Goal: Find contact information: Find contact information

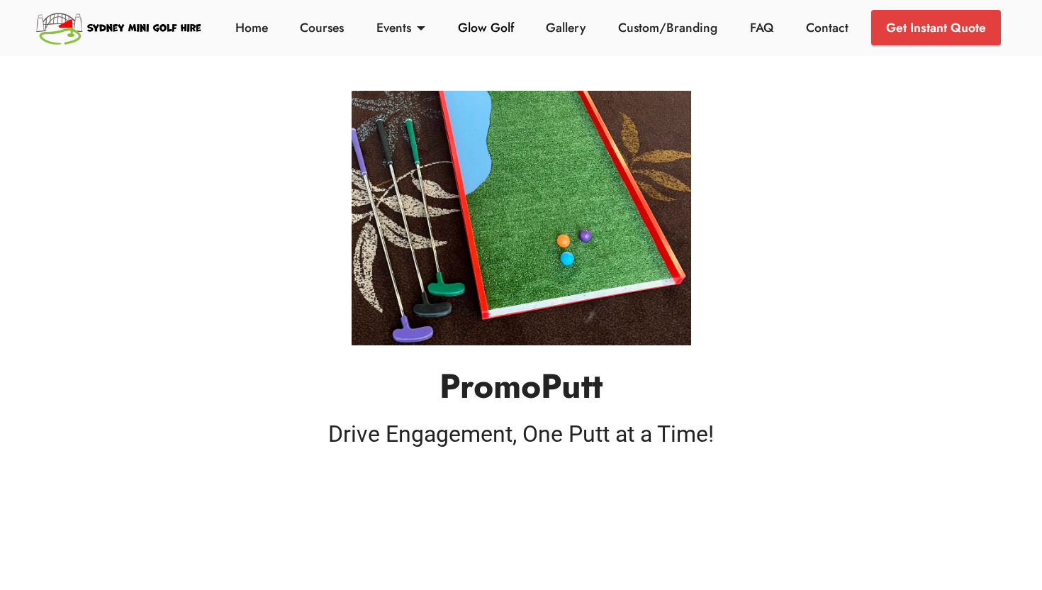
click at [492, 21] on link "Glow Golf" at bounding box center [486, 27] width 64 height 18
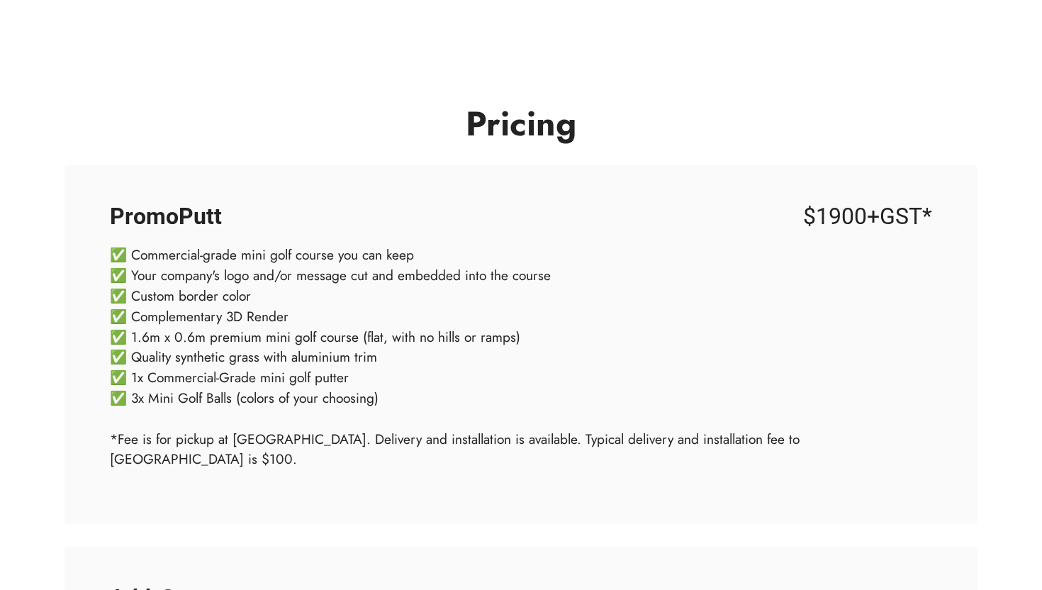
scroll to position [2092, 0]
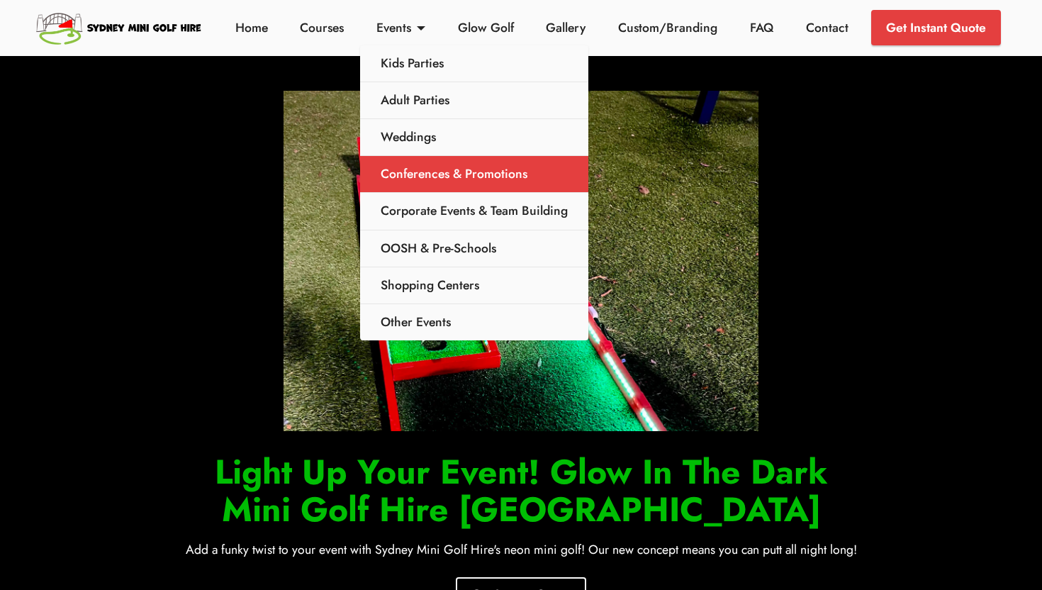
click at [433, 175] on link "Conferences & Promotions" at bounding box center [474, 174] width 228 height 37
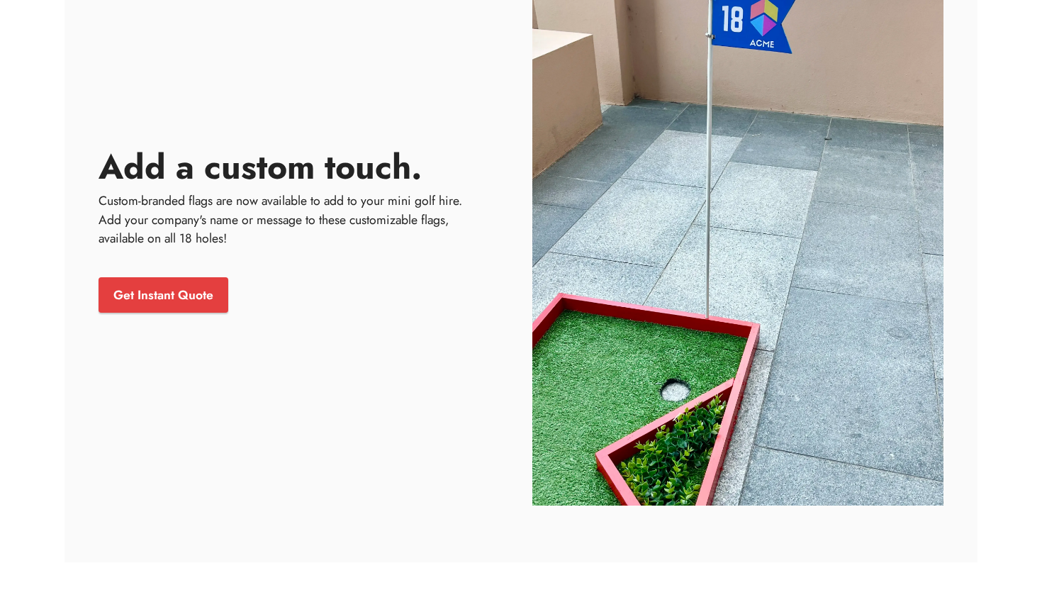
scroll to position [2095, 0]
